Goal: Task Accomplishment & Management: Register for event/course

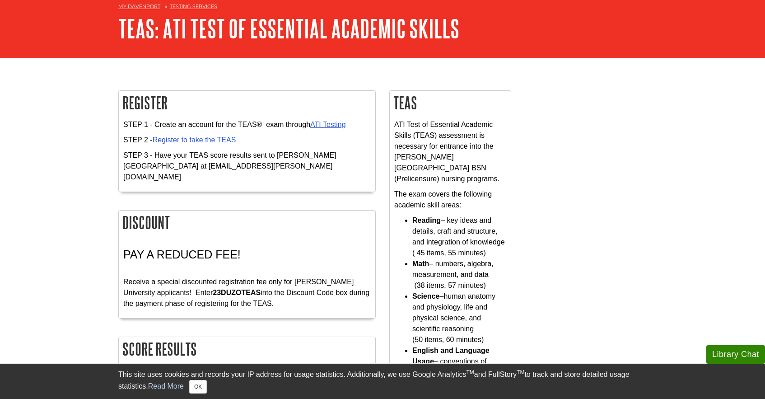
scroll to position [54, 0]
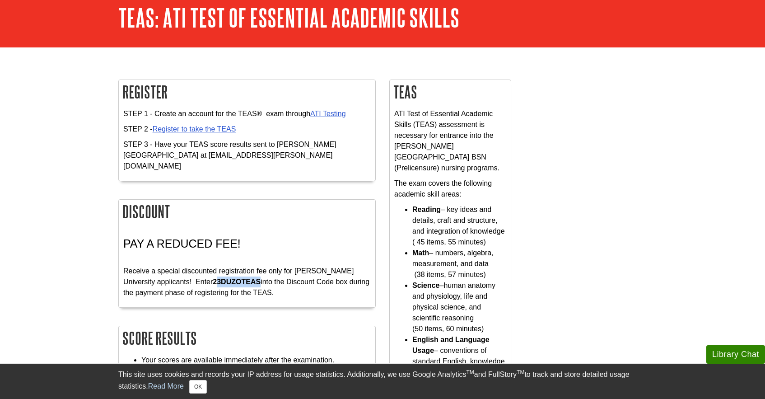
drag, startPoint x: 184, startPoint y: 272, endPoint x: 229, endPoint y: 273, distance: 45.2
click at [229, 273] on p "Receive a special discounted registration fee only for Davenport University app…" at bounding box center [246, 276] width 247 height 43
click at [213, 278] on strong "23DUZOTEAS" at bounding box center [237, 282] width 48 height 8
drag, startPoint x: 181, startPoint y: 272, endPoint x: 228, endPoint y: 274, distance: 47.5
click at [228, 278] on strong "23DUZOTEAS" at bounding box center [237, 282] width 48 height 8
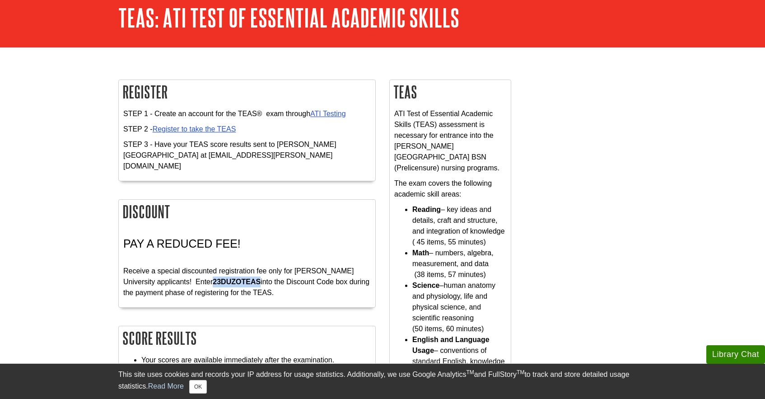
copy strong "23DUZOTEAS"
click at [339, 112] on link "ATI Testing" at bounding box center [328, 114] width 36 height 8
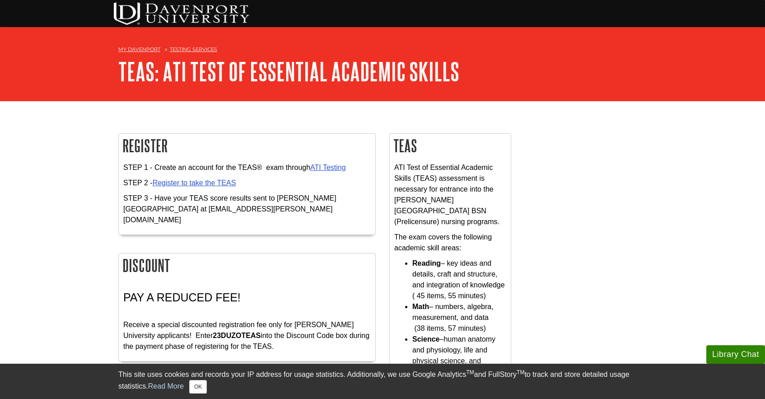
scroll to position [36, 0]
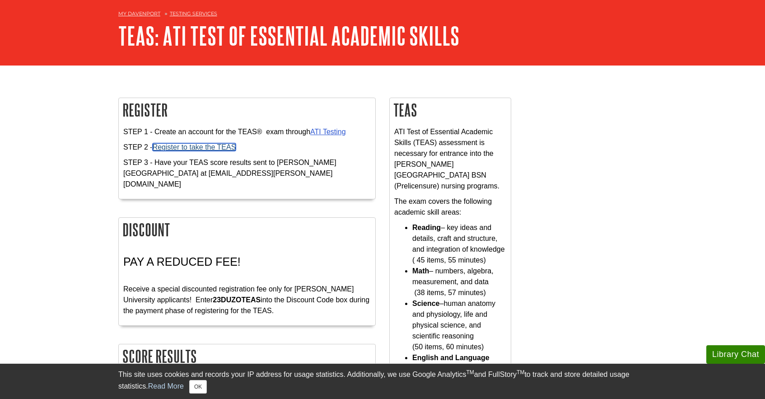
click at [220, 150] on link "Register to take the TEAS" at bounding box center [195, 147] width 84 height 8
